Goal: Information Seeking & Learning: Learn about a topic

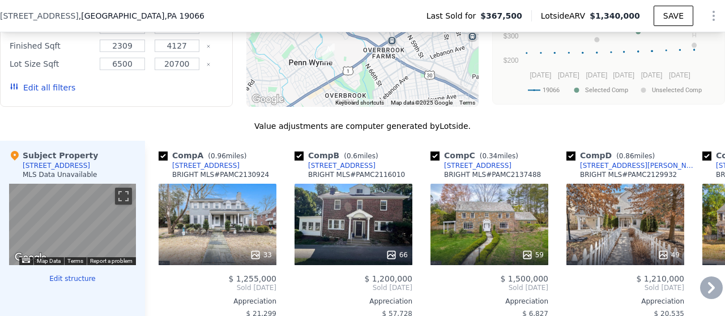
scroll to position [993, 0]
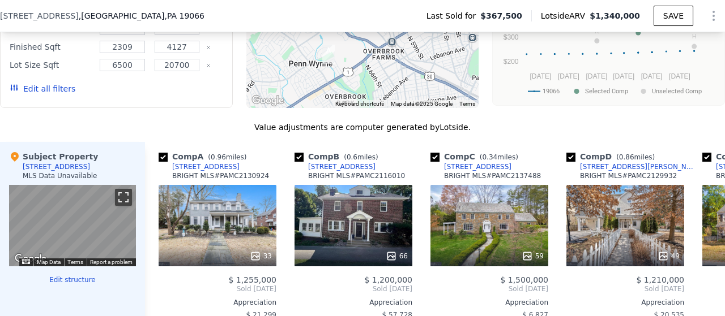
click at [122, 206] on button "Toggle fullscreen view" at bounding box center [123, 197] width 17 height 17
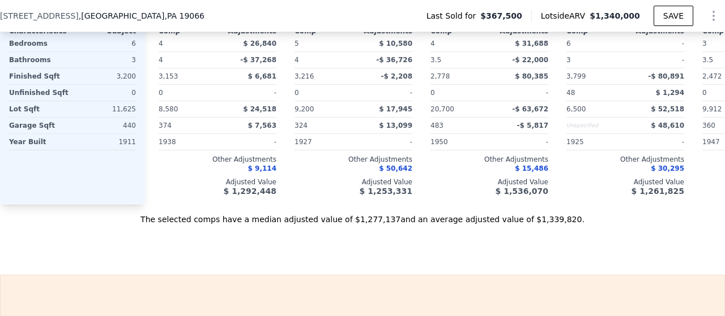
scroll to position [1294, 0]
click at [706, 19] on icon "Show Options" at bounding box center [713, 16] width 14 height 14
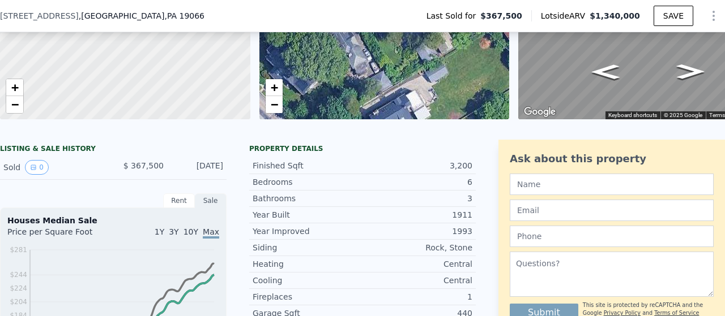
scroll to position [203, 0]
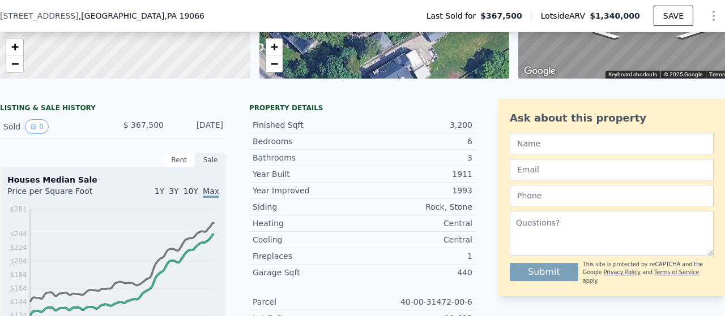
click at [15, 115] on div "LISTING & SALE HISTORY" at bounding box center [113, 109] width 226 height 11
click at [10, 134] on div "Sold 0" at bounding box center [53, 126] width 101 height 15
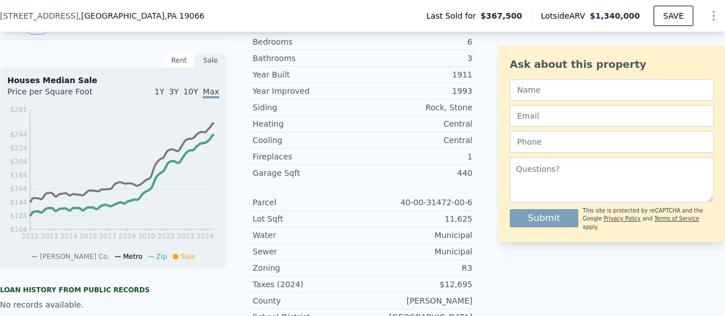
scroll to position [301, 0]
click at [172, 69] on div "Rent" at bounding box center [179, 61] width 32 height 15
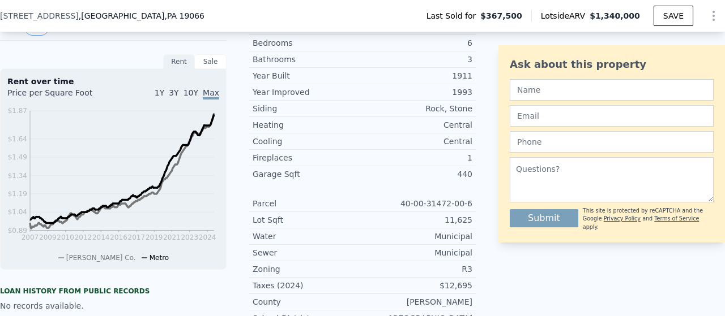
click at [206, 69] on div "Sale" at bounding box center [211, 61] width 32 height 15
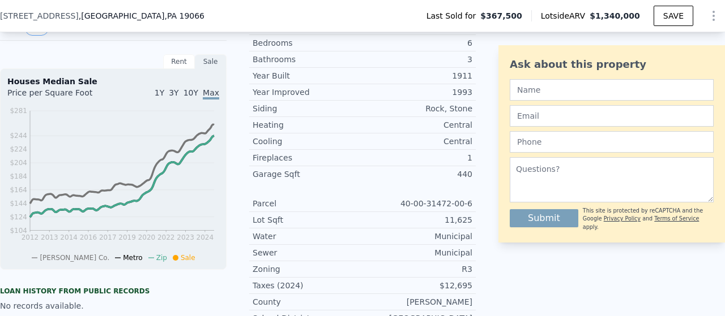
click at [176, 69] on div "Rent" at bounding box center [179, 61] width 32 height 15
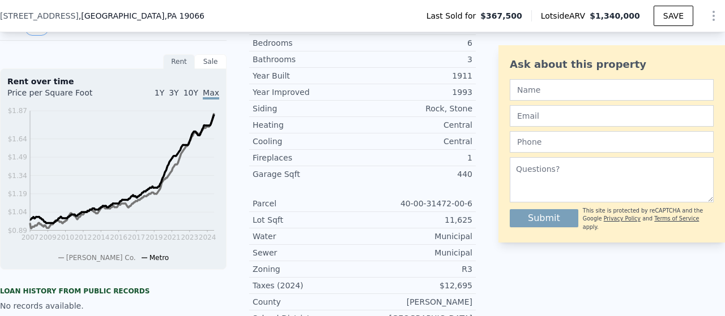
click at [209, 69] on div "Sale" at bounding box center [211, 61] width 32 height 15
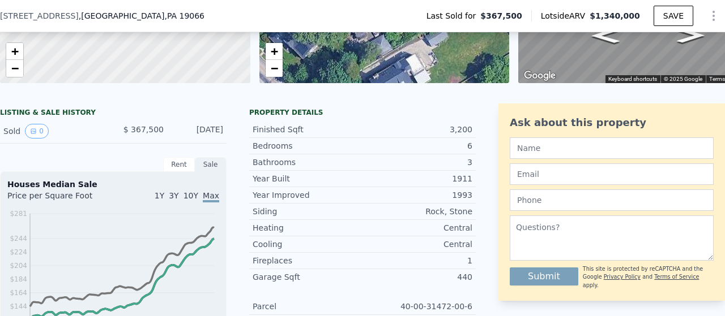
scroll to position [197, 0]
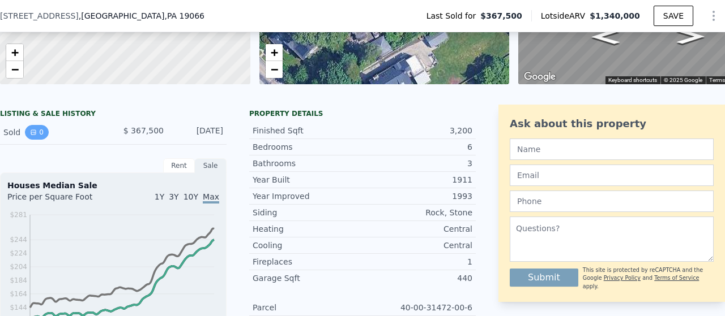
click at [35, 136] on icon "View historical data" at bounding box center [33, 132] width 7 height 7
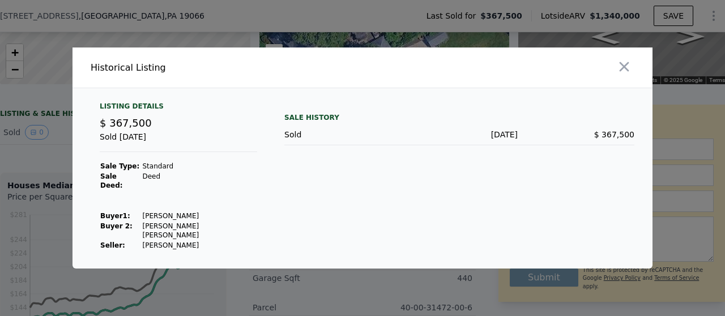
click at [117, 140] on div "Sold [DATE]" at bounding box center [178, 141] width 157 height 21
click at [628, 72] on icon "button" at bounding box center [624, 67] width 10 height 10
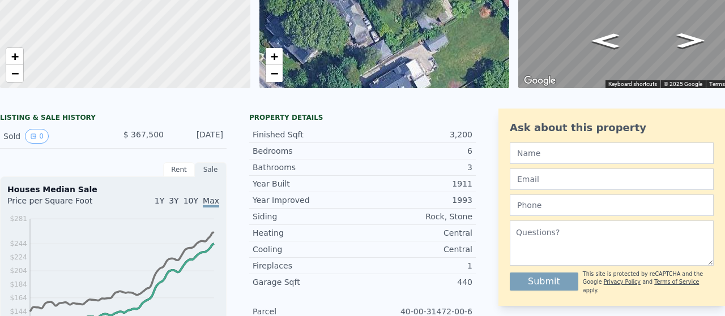
scroll to position [0, 0]
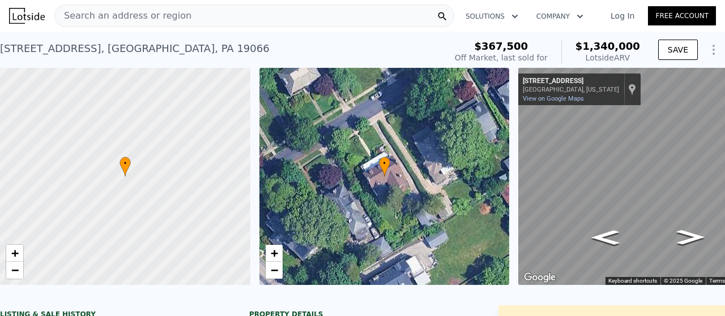
click at [99, 16] on span "Search an address or region" at bounding box center [123, 16] width 136 height 14
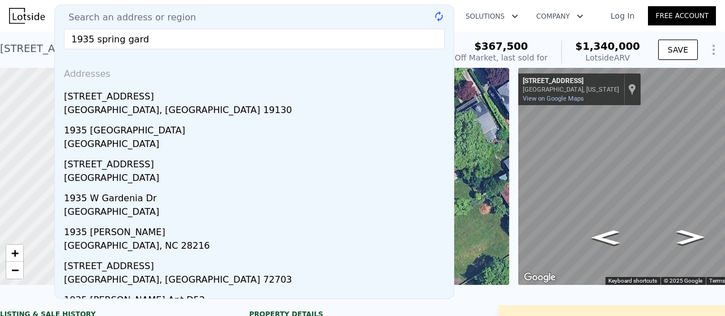
type input "1935 spring garde"
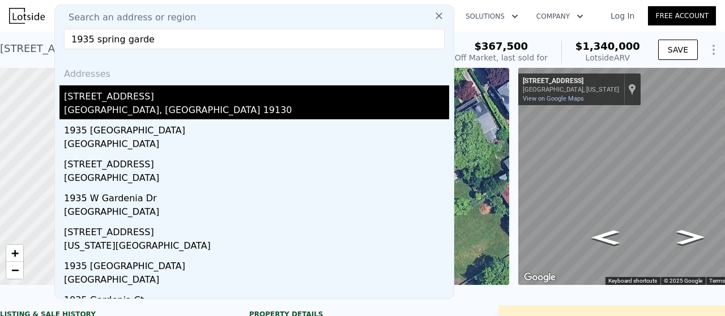
click at [92, 105] on div "[GEOGRAPHIC_DATA], [GEOGRAPHIC_DATA] 19130" at bounding box center [256, 112] width 385 height 16
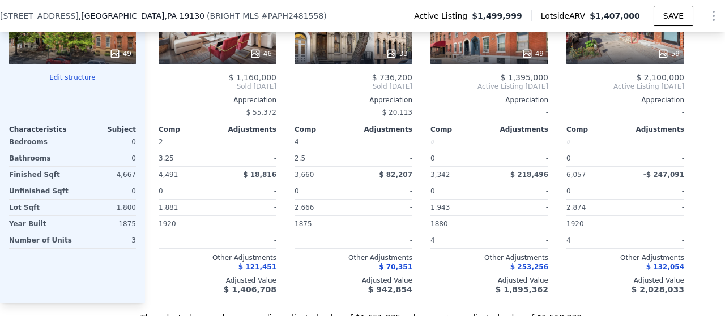
scroll to position [1248, 0]
click at [99, 16] on span ", [GEOGRAPHIC_DATA] , [GEOGRAPHIC_DATA] 19130" at bounding box center [142, 15] width 126 height 11
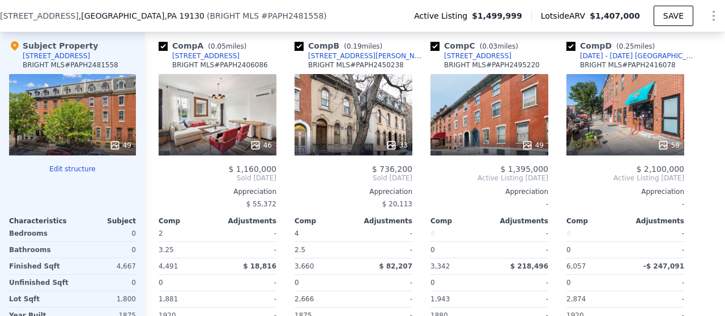
scroll to position [1156, 0]
click at [471, 59] on div "[STREET_ADDRESS]" at bounding box center [477, 56] width 67 height 9
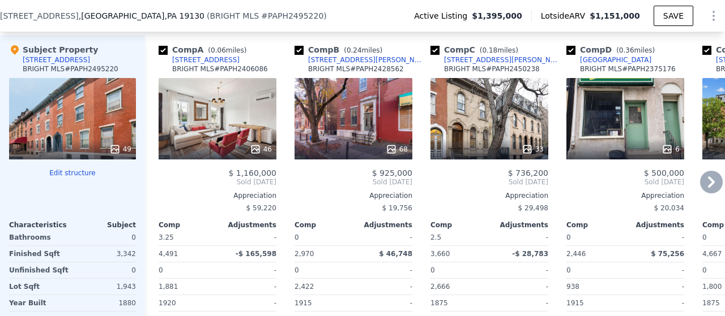
scroll to position [1031, 0]
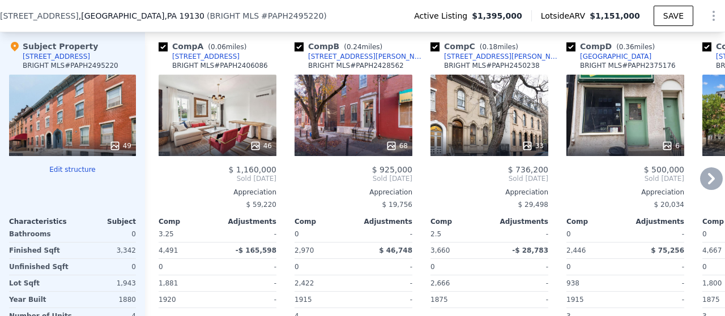
click at [708, 185] on icon at bounding box center [711, 178] width 7 height 11
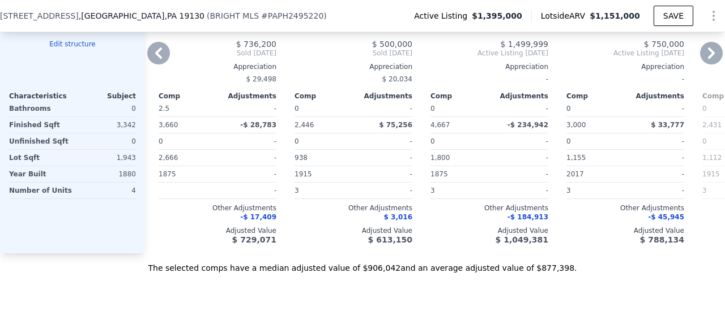
scroll to position [1157, 0]
